Goal: Contribute content: Contribute content

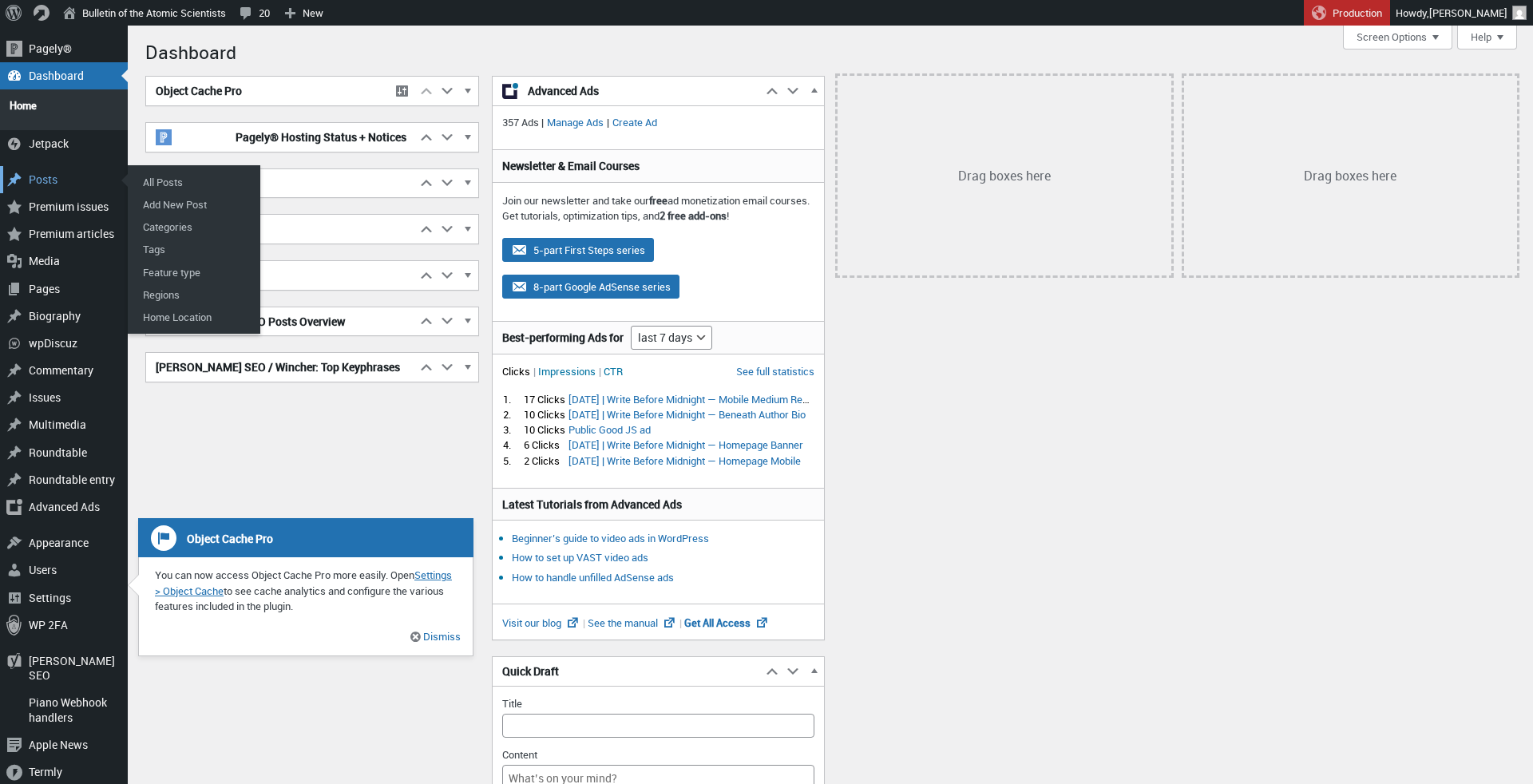
click at [65, 174] on div "Posts" at bounding box center [63, 179] width 128 height 27
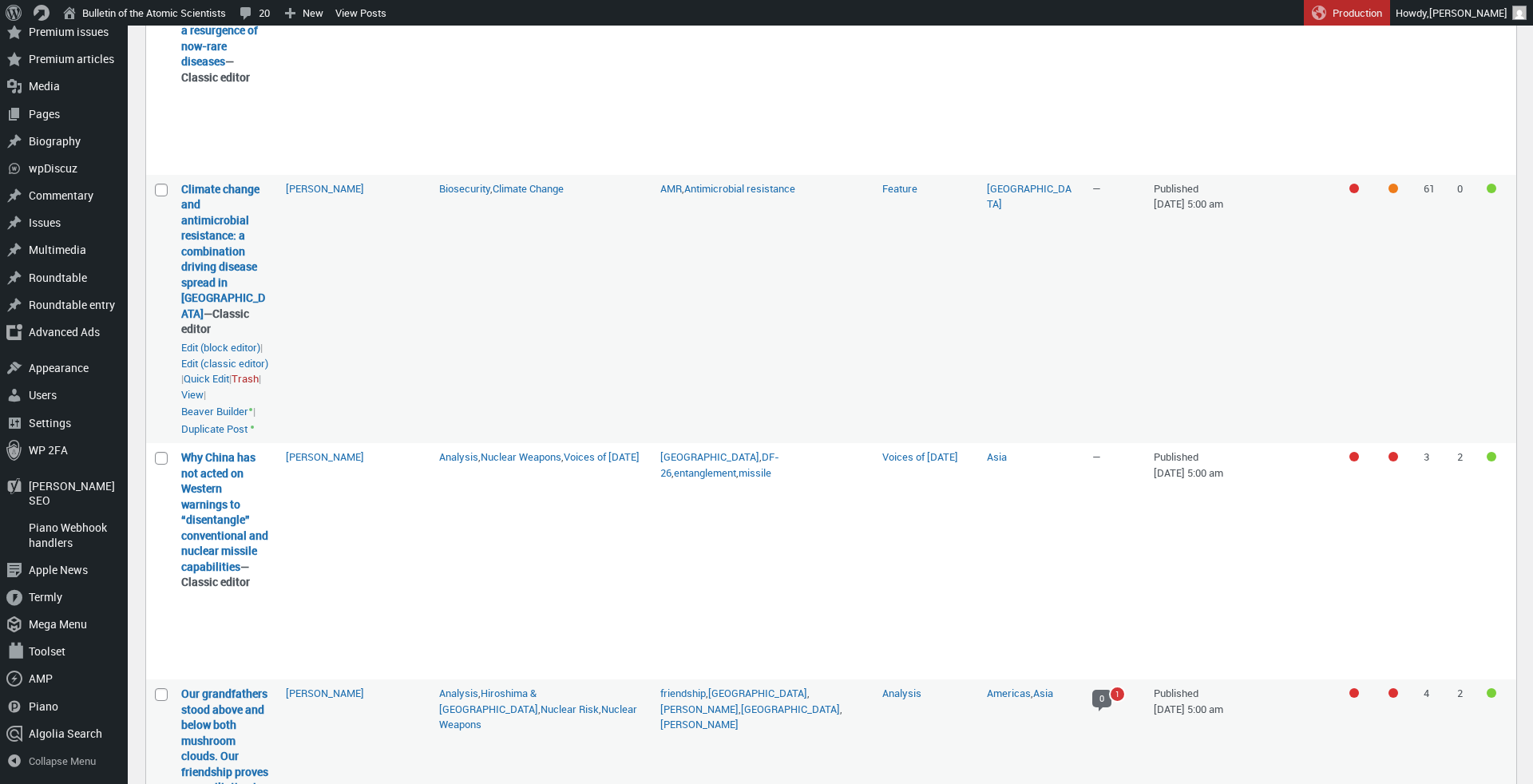
scroll to position [822, 0]
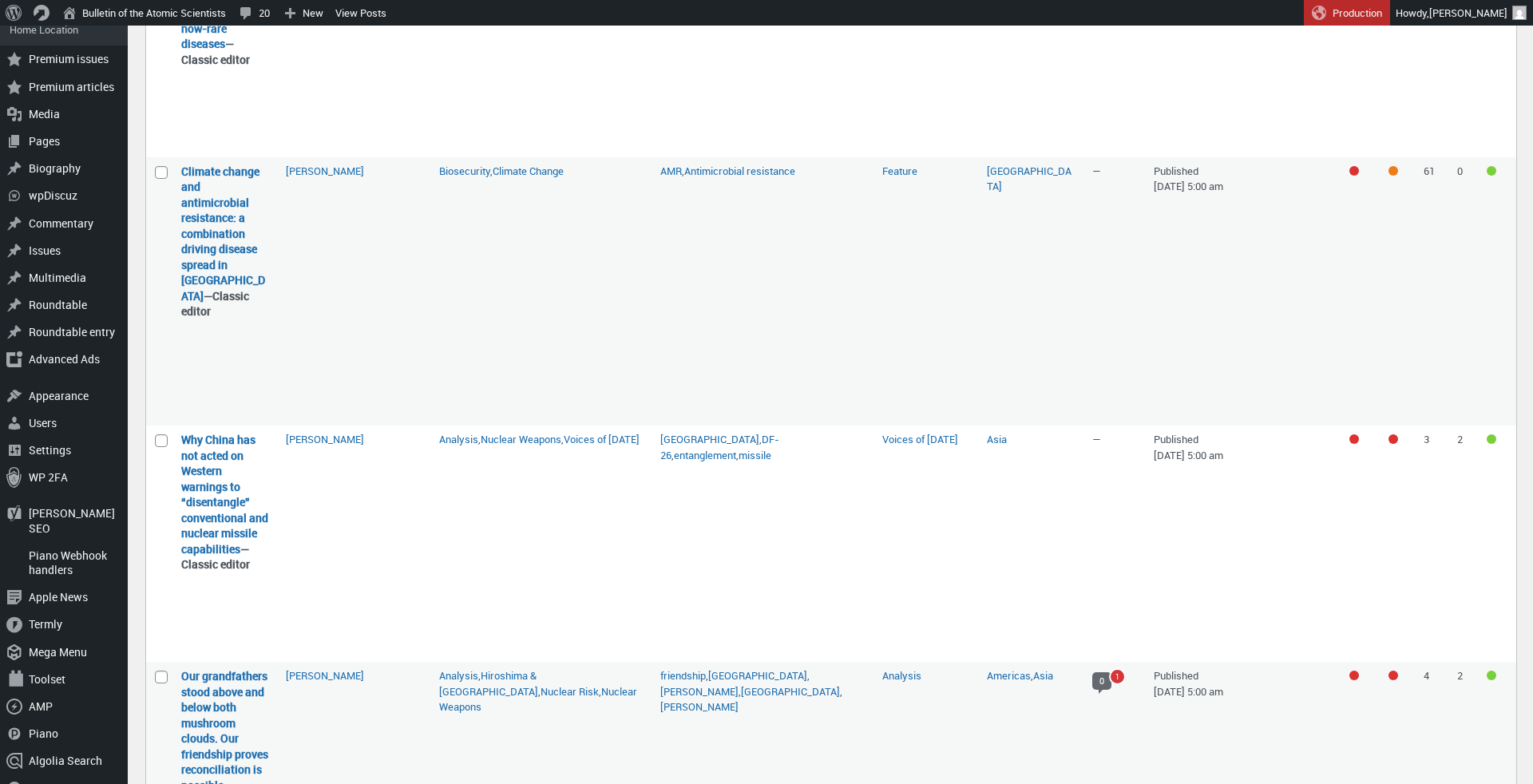
select select "08"
select select "99"
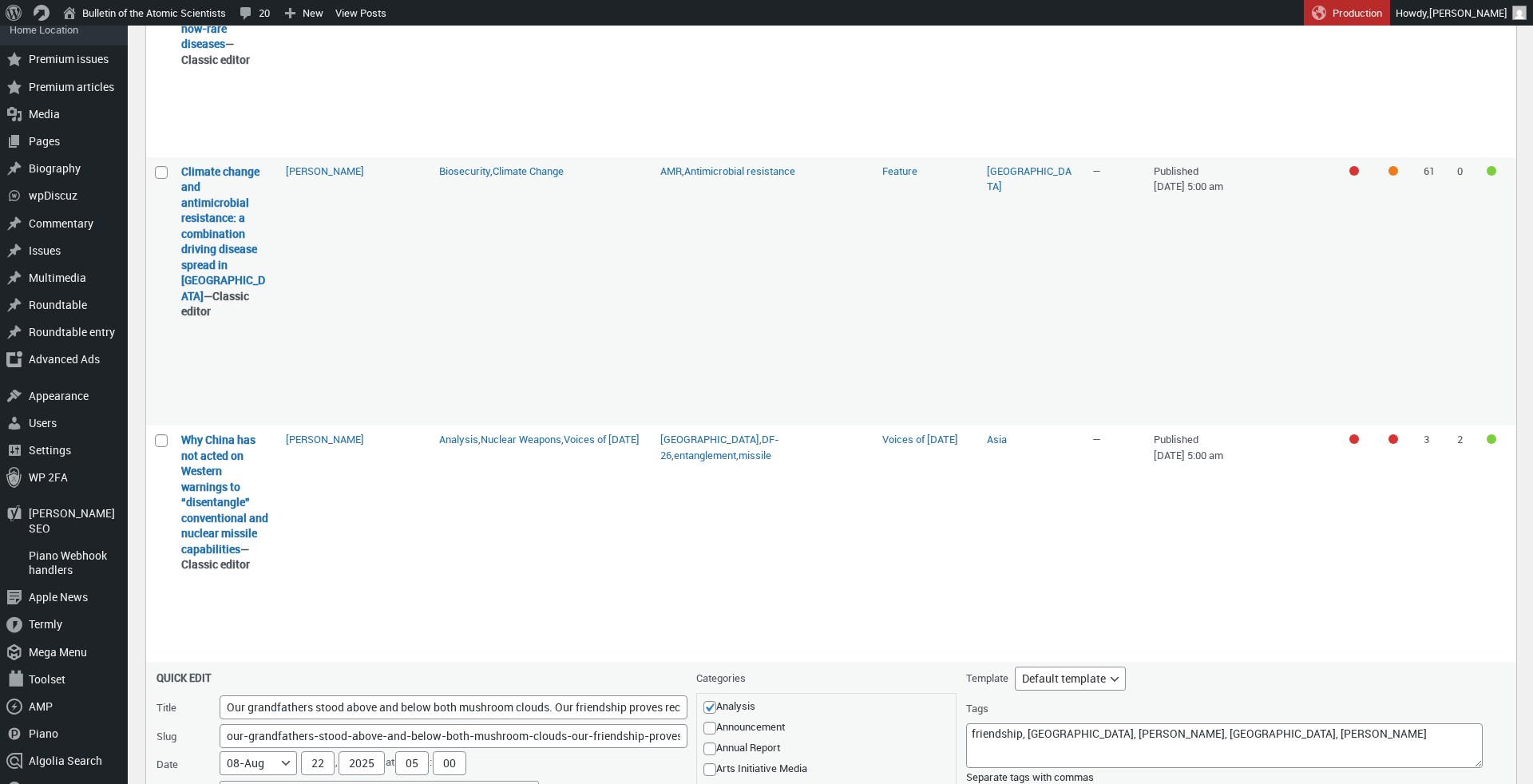
scroll to position [0, 155]
drag, startPoint x: 564, startPoint y: 556, endPoint x: 206, endPoint y: 546, distance: 358.1
click at [206, 695] on label "Title Our grandfathers stood above and below both mushroom clouds. Our friendsh…" at bounding box center [421, 707] width 530 height 26
click at [220, 695] on input "Our grandfathers stood above and below both mushroom clouds. Our friendship pro…" at bounding box center [453, 706] width 468 height 24
click at [466, 695] on input "Our grandfathers stood above and below both mushroom clouds. Our friendship pro…" at bounding box center [453, 706] width 468 height 24
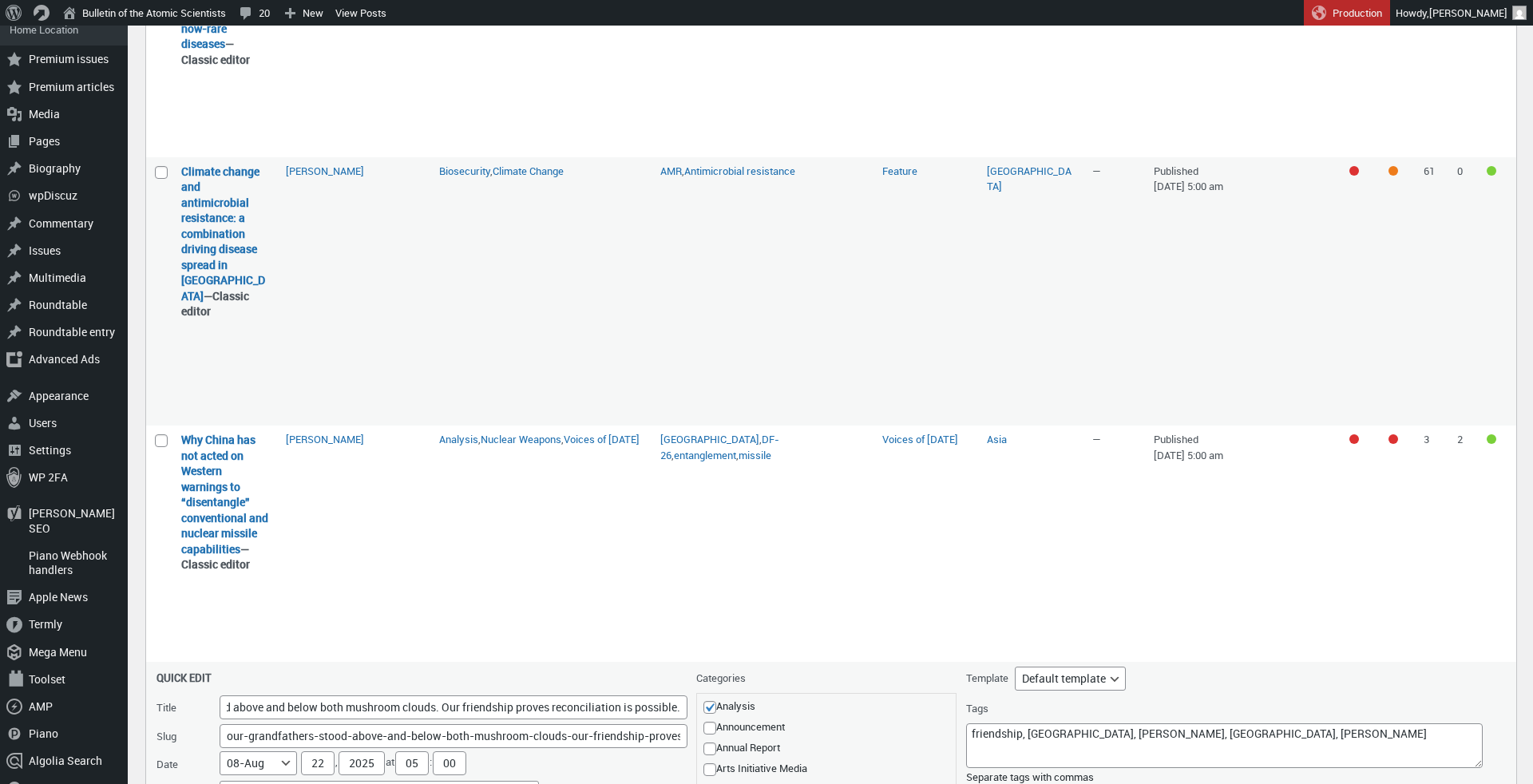
click at [466, 695] on input "Our grandfathers stood above and below both mushroom clouds. Our friendship pro…" at bounding box center [453, 706] width 468 height 24
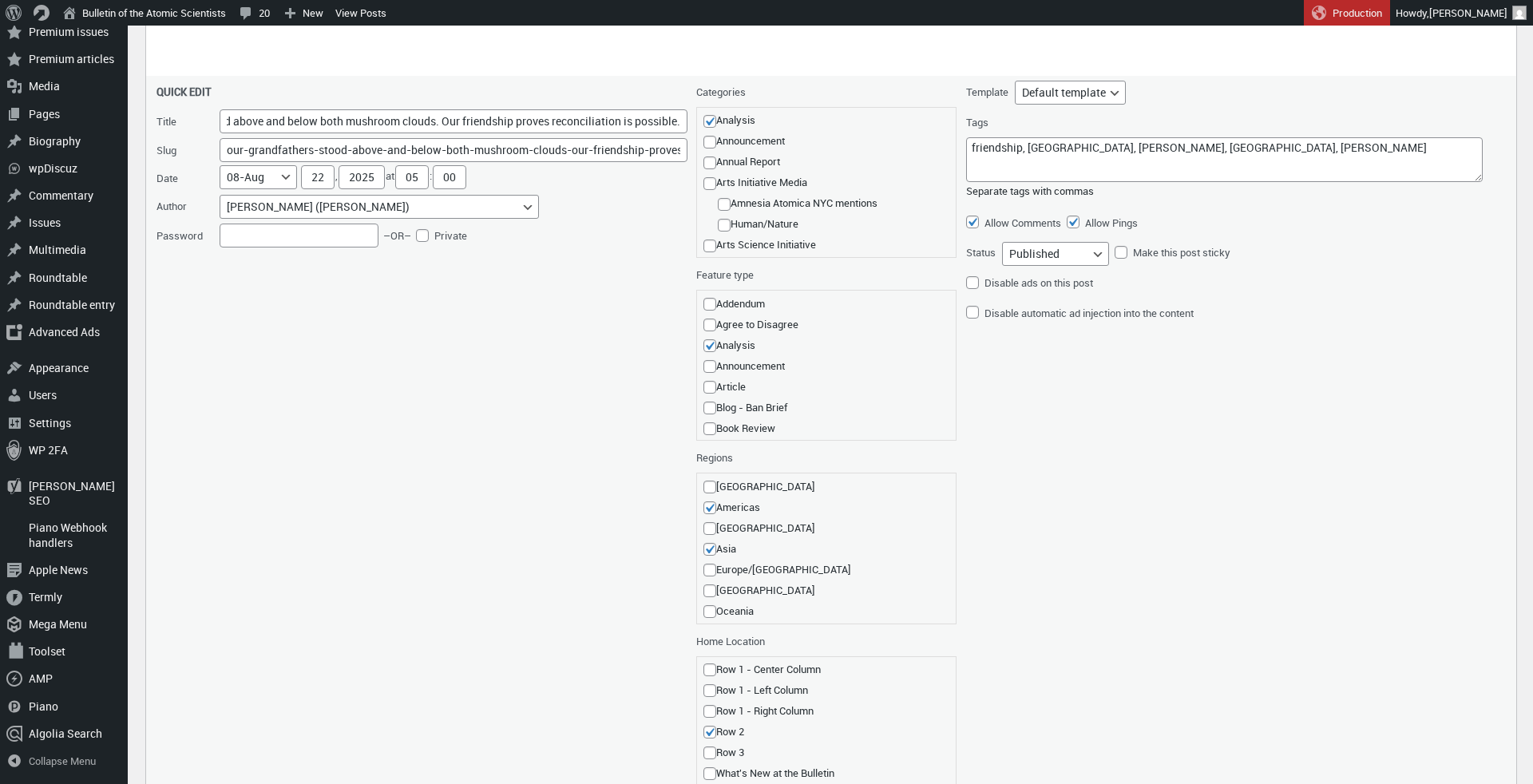
scroll to position [1427, 0]
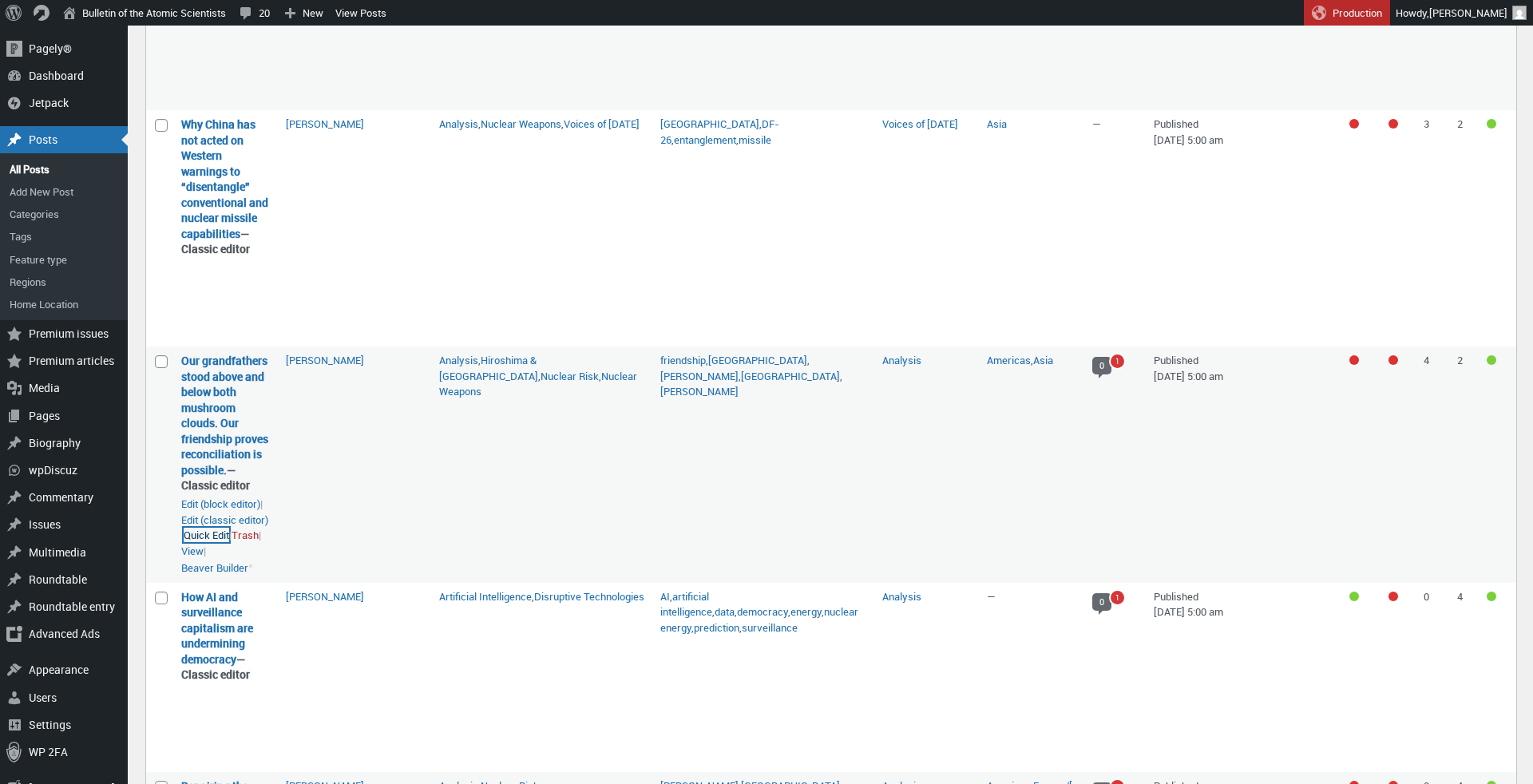
scroll to position [1118, 0]
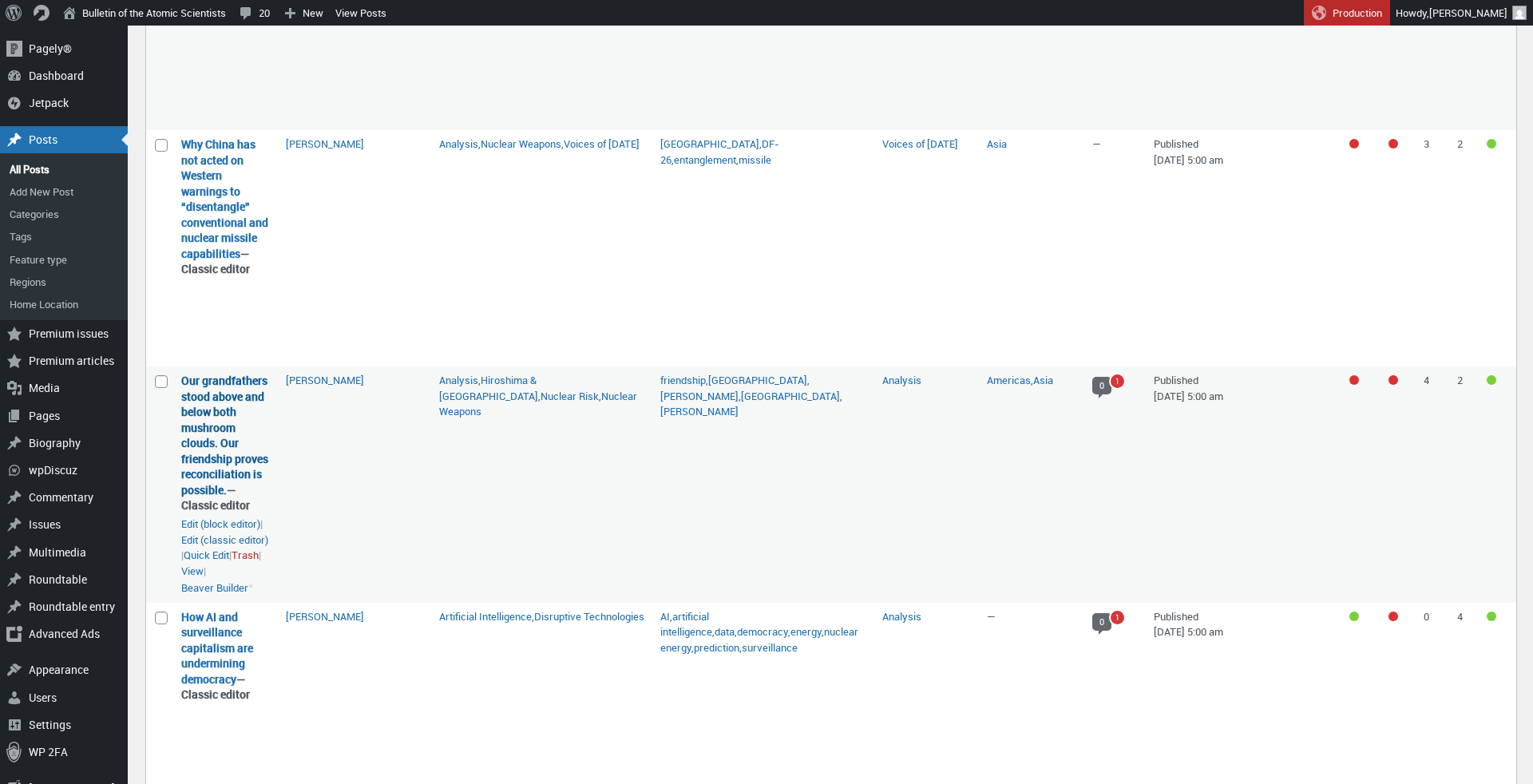
click at [222, 373] on link "Our grandfathers stood above and below both mushroom clouds. Our friendship pro…" at bounding box center [224, 435] width 87 height 125
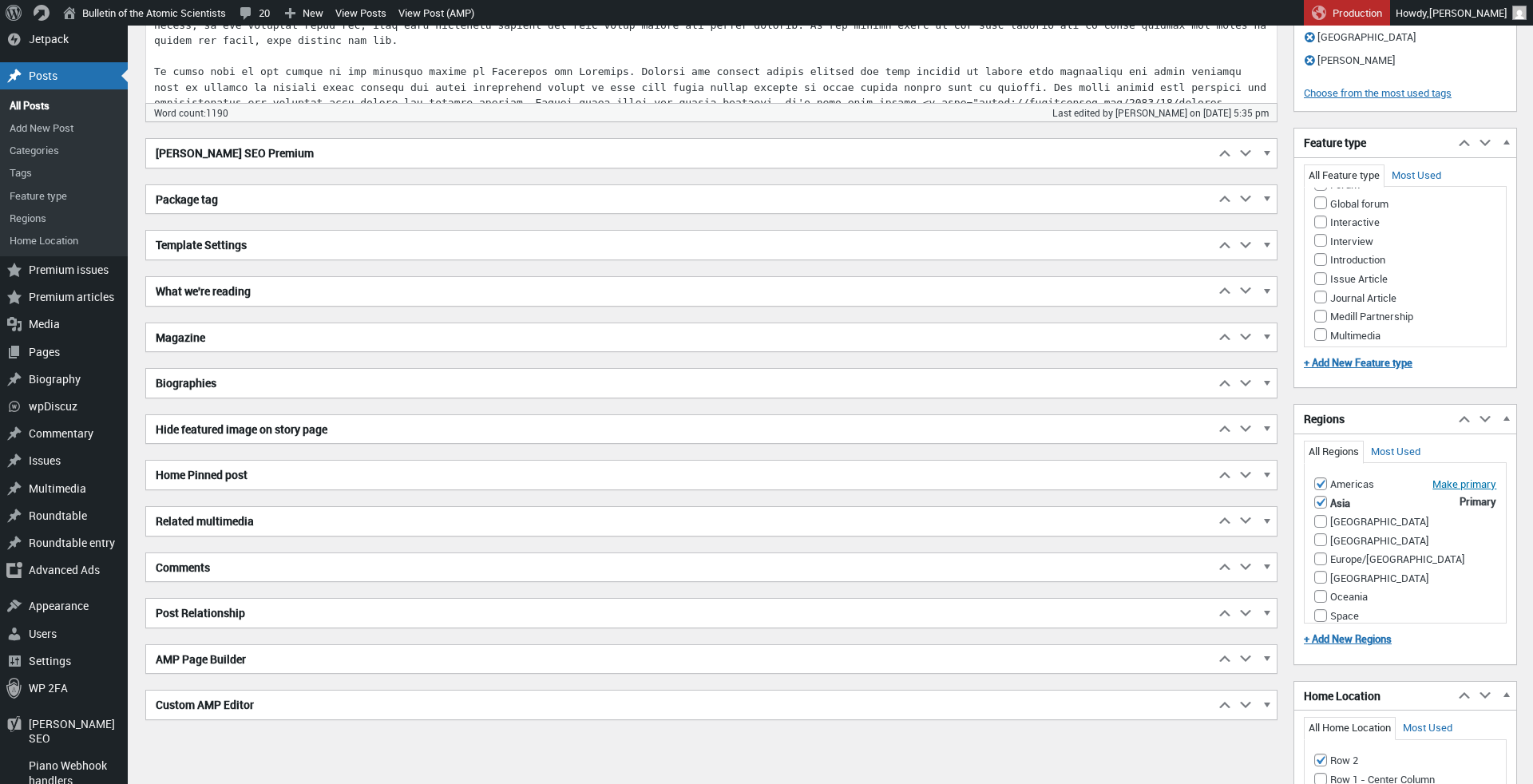
scroll to position [1255, 0]
click at [1126, 149] on h2 "[PERSON_NAME] SEO Premium" at bounding box center [680, 154] width 1068 height 29
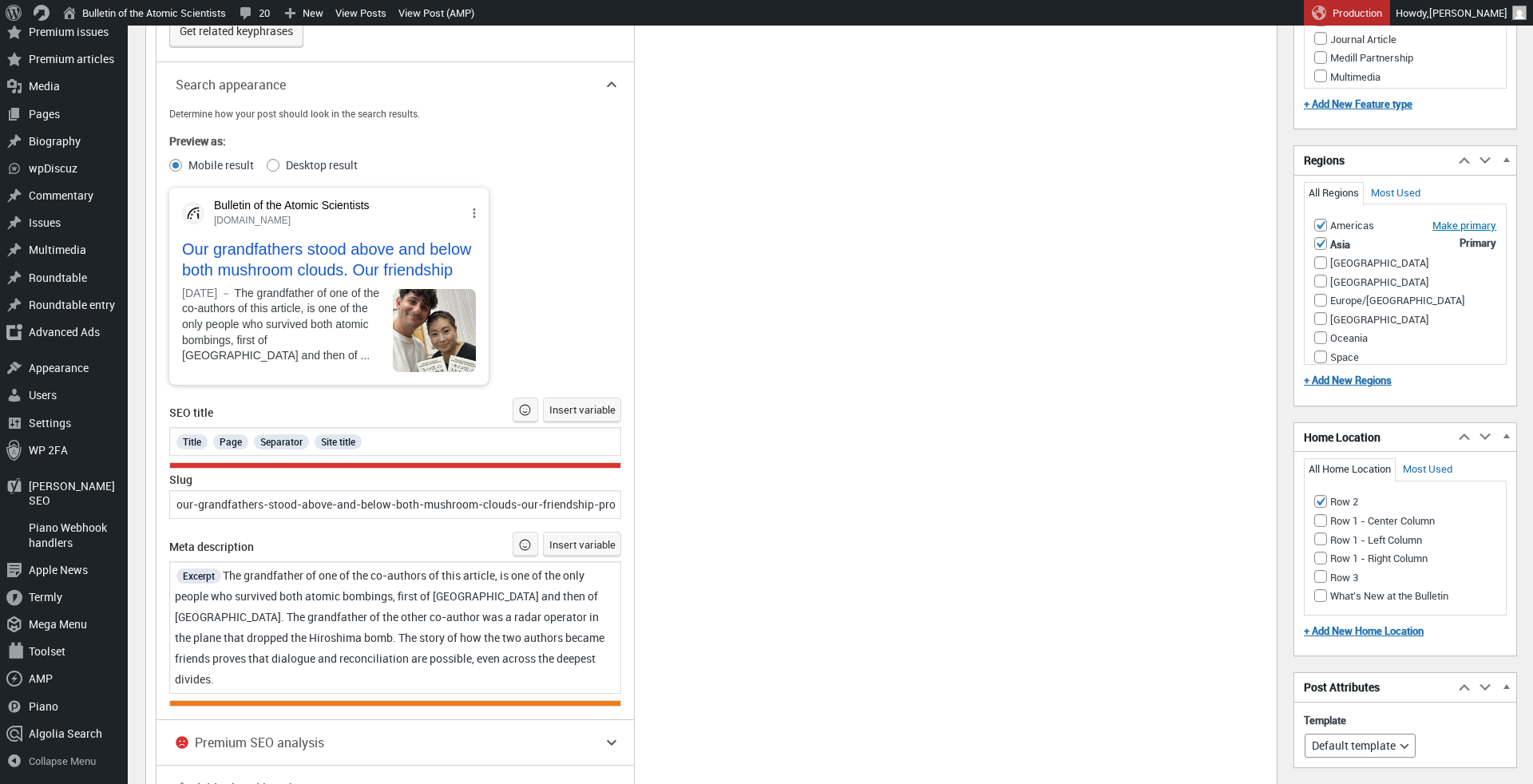
scroll to position [1524, 0]
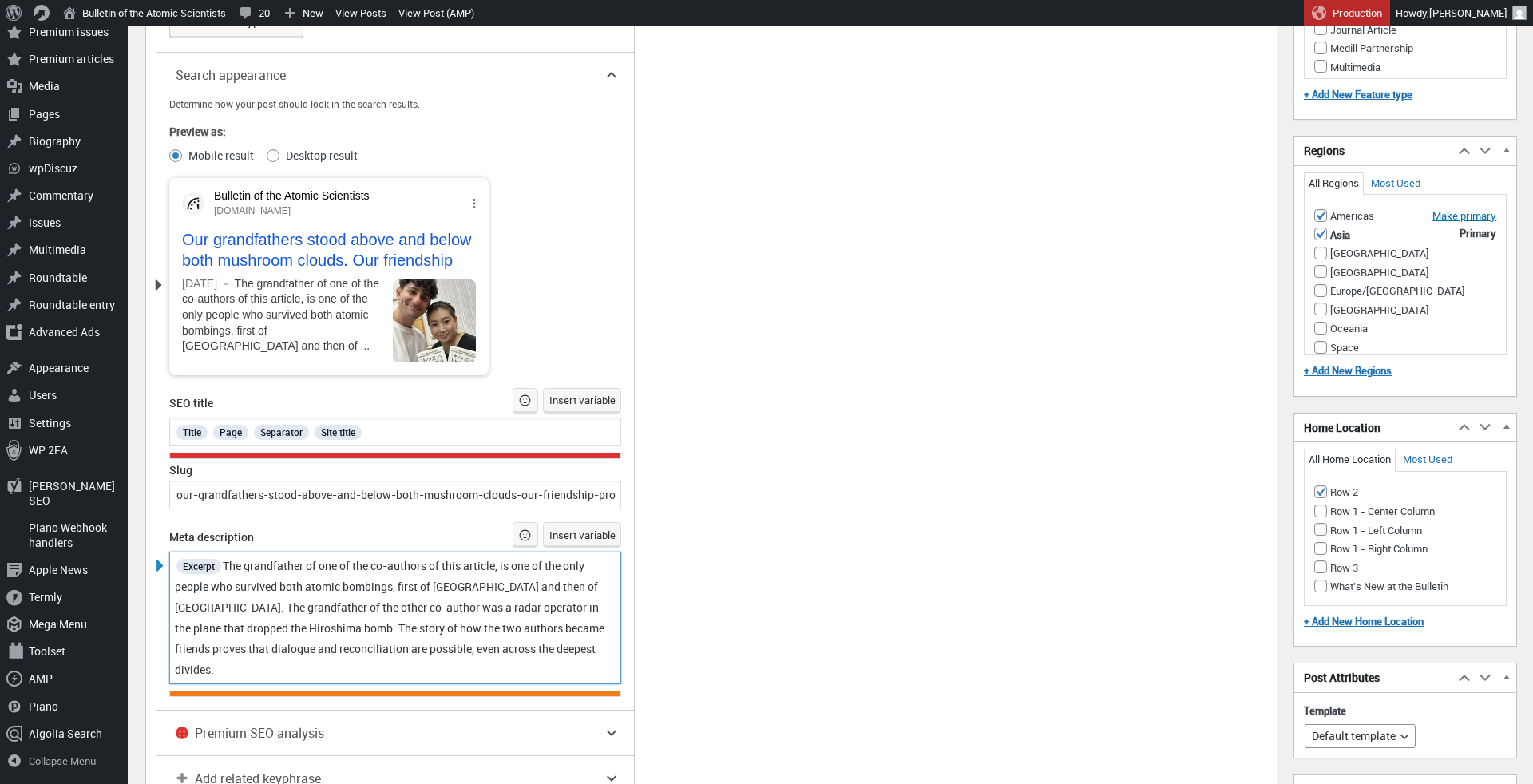
click at [561, 607] on span "The grandfather of one of the co-authors of this article, is one of the only pe…" at bounding box center [390, 617] width 432 height 119
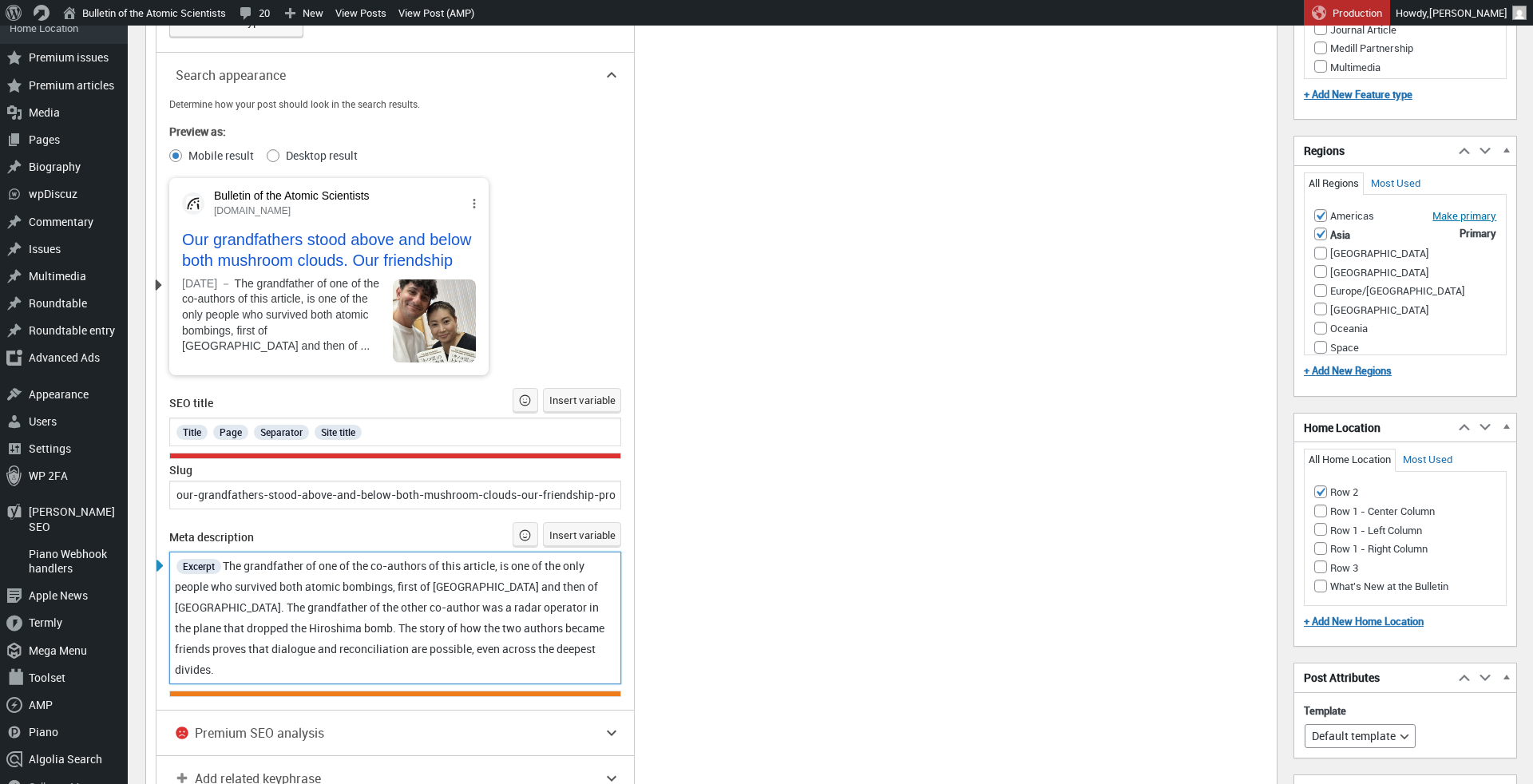
scroll to position [1523, 0]
click at [199, 627] on span "The grandfather of one of the co-authors of this article, is one of the only pe…" at bounding box center [390, 618] width 432 height 119
click at [326, 626] on span "The grandfather of one of the co-authors of this article, is one of the only pe…" at bounding box center [393, 618] width 437 height 119
drag, startPoint x: 470, startPoint y: 604, endPoint x: 552, endPoint y: 604, distance: 82.0
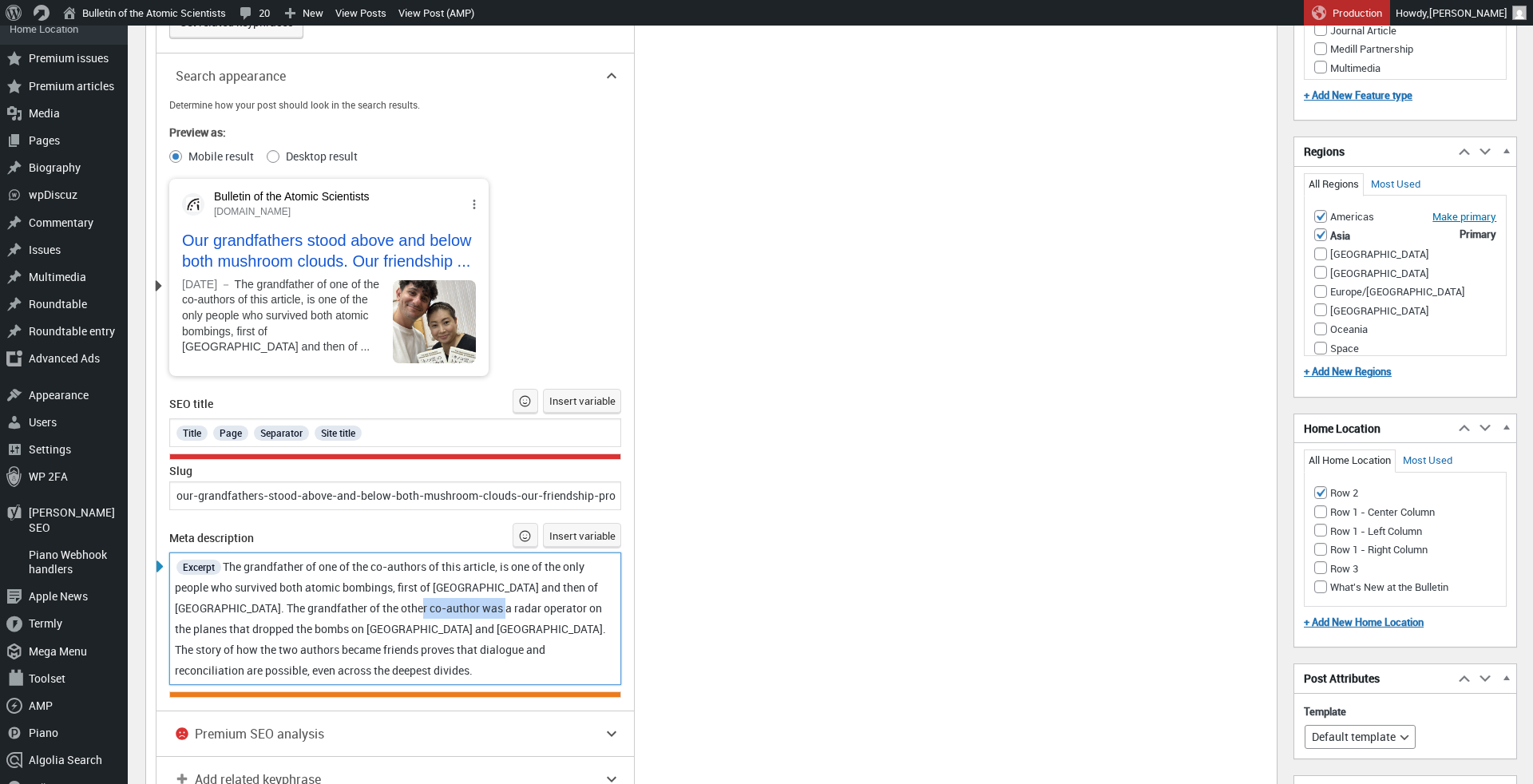
click at [552, 604] on span "The grandfather of one of the co-authors of this article, is one of the only pe…" at bounding box center [391, 618] width 433 height 119
click at [693, 626] on div "SEO Readability Inclusive language Schema Social Focus keyphrase Help on choosi…" at bounding box center [475, 442] width 639 height 1082
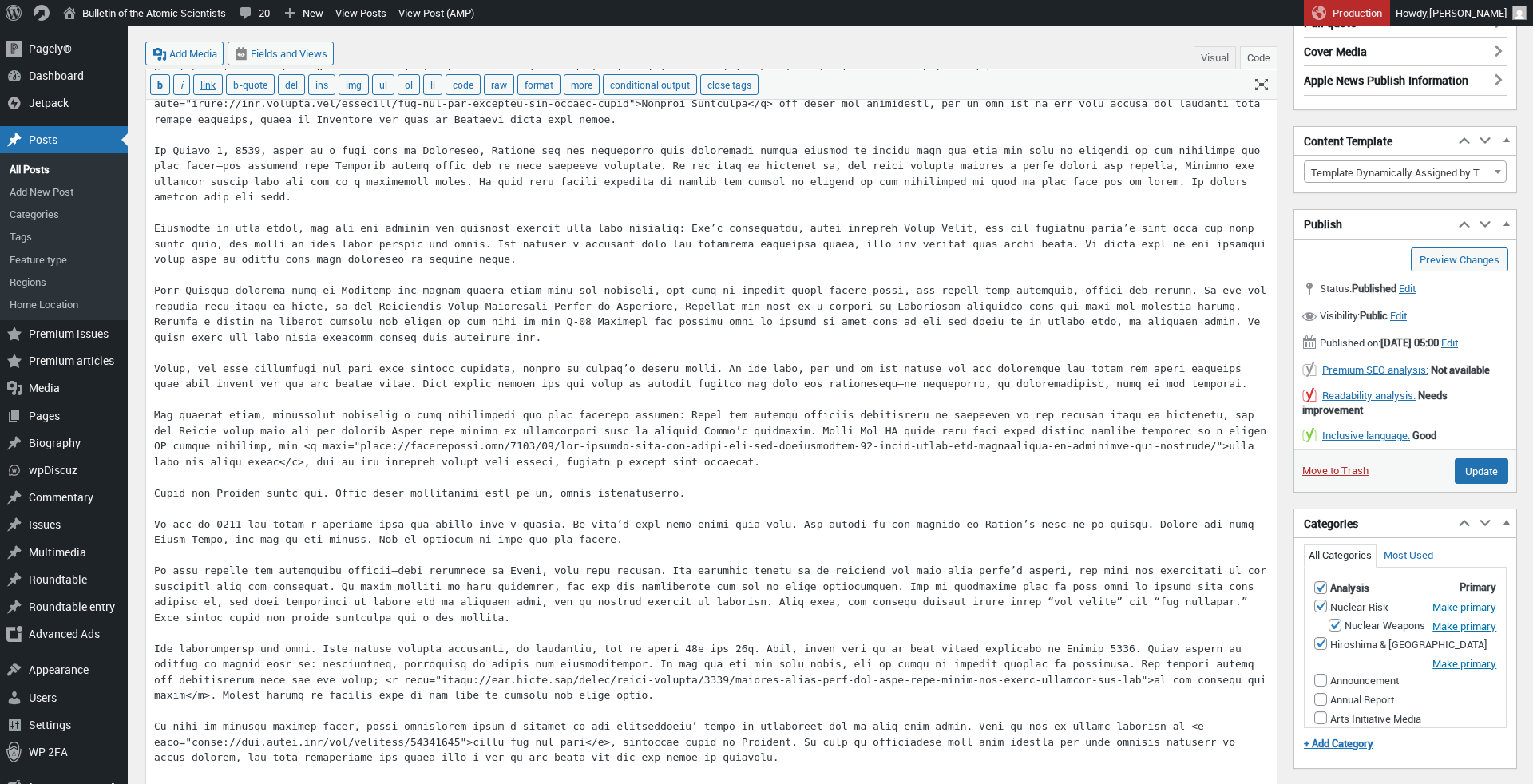
scroll to position [317, 0]
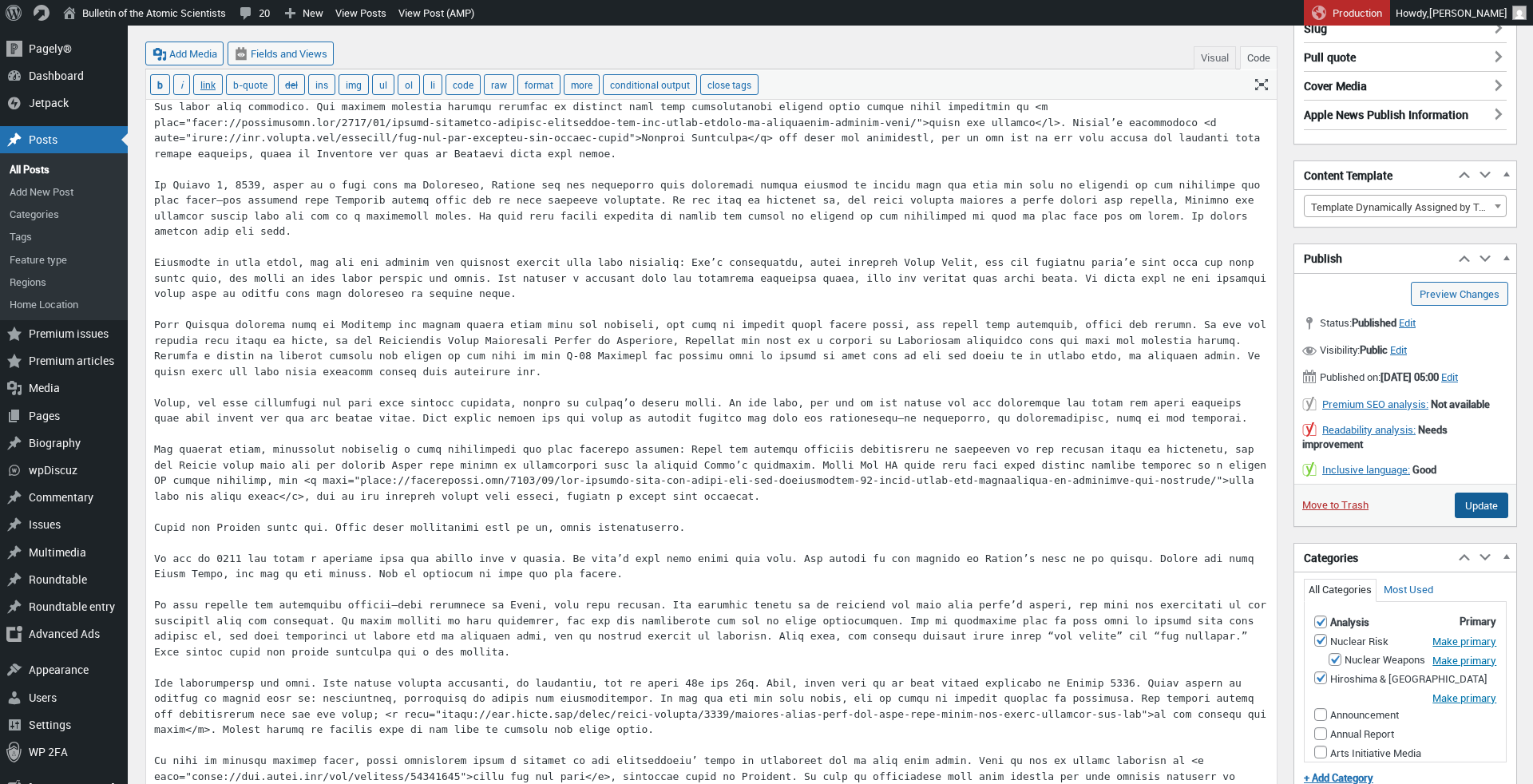
click at [1492, 519] on input "Update" at bounding box center [1481, 505] width 54 height 26
